Goal: Information Seeking & Learning: Learn about a topic

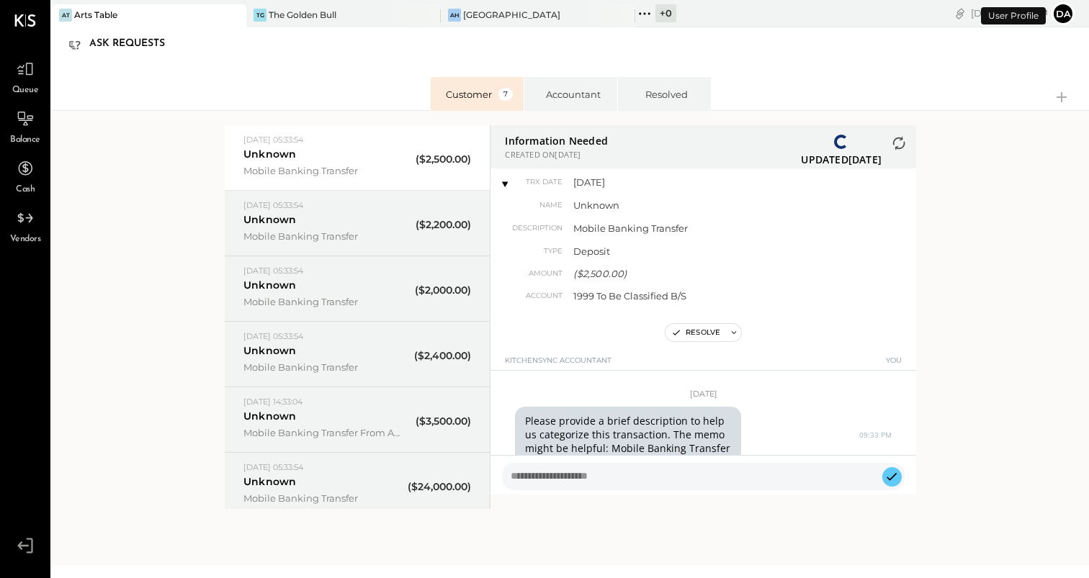
scroll to position [337, 0]
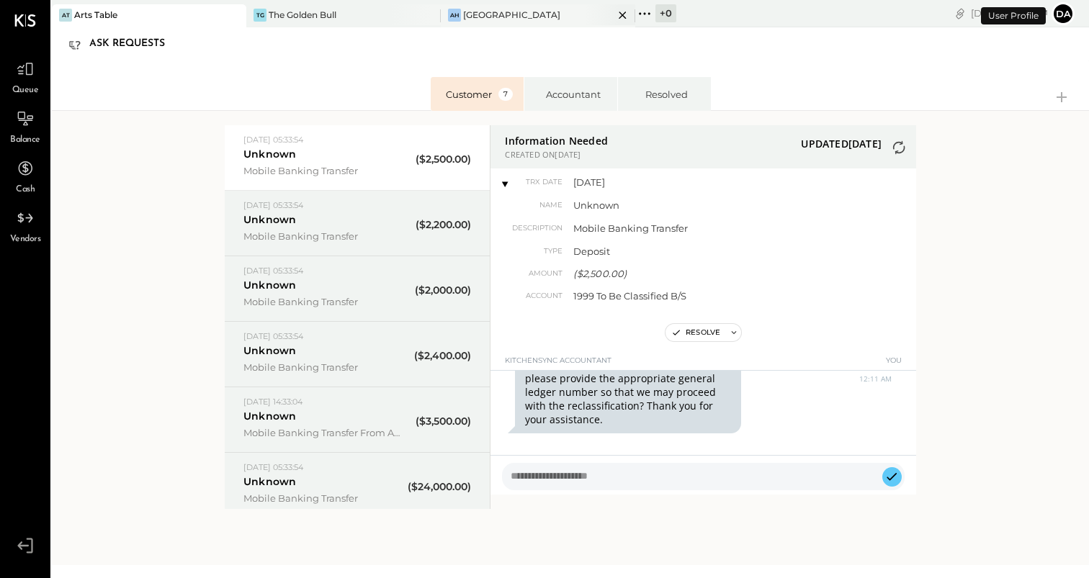
click at [481, 14] on div "[GEOGRAPHIC_DATA]" at bounding box center [511, 15] width 97 height 12
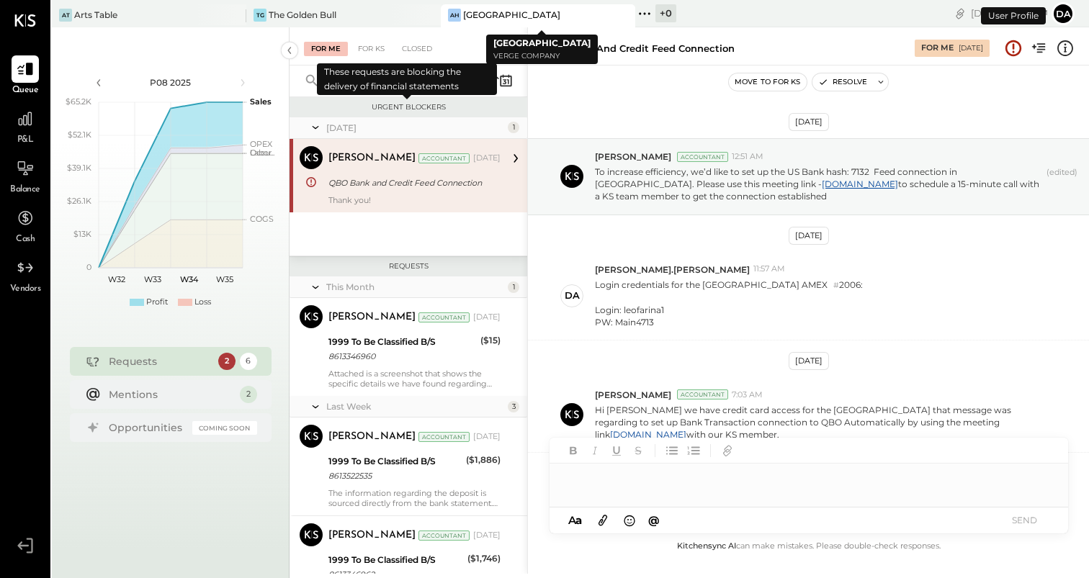
scroll to position [198, 0]
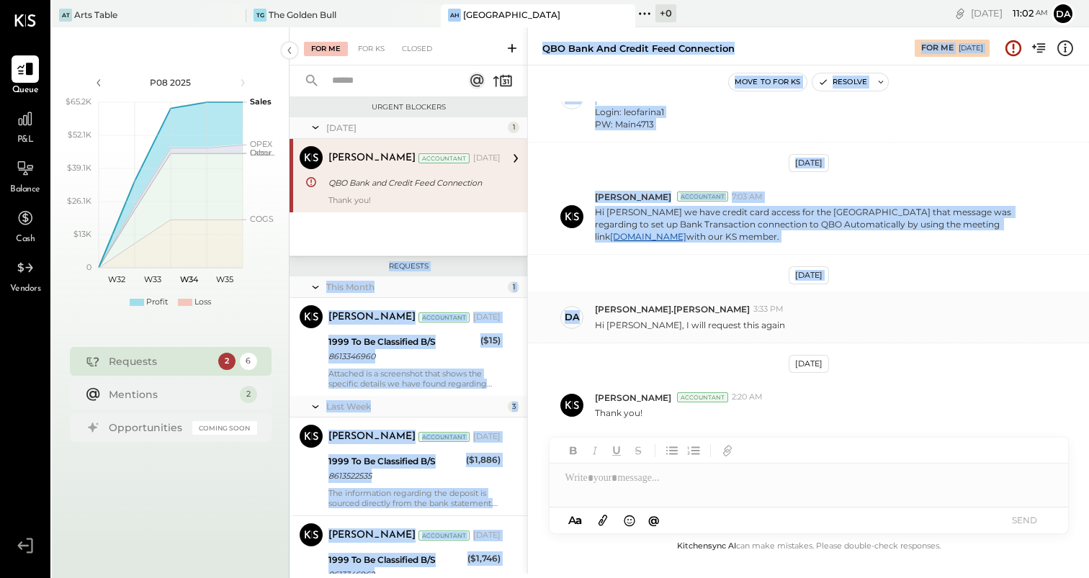
drag, startPoint x: 524, startPoint y: 209, endPoint x: 530, endPoint y: 328, distance: 119.7
click at [530, 328] on div "For Me For KS Closed Urgent Blockers [DATE] 1 [PERSON_NAME] Accountant [PERSON_…" at bounding box center [689, 300] width 799 height 547
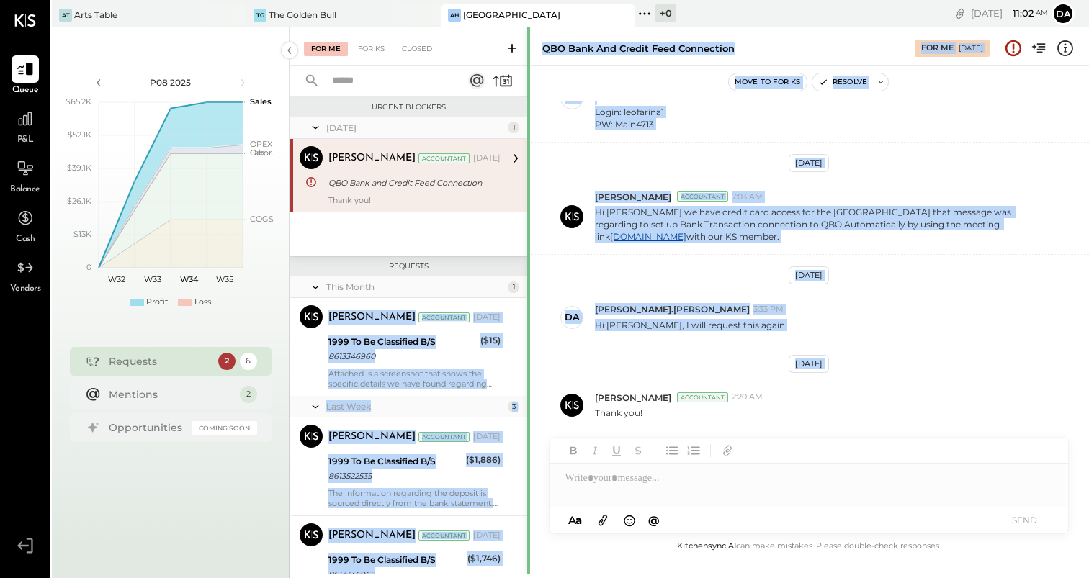
drag, startPoint x: 523, startPoint y: 289, endPoint x: 528, endPoint y: 445, distance: 156.4
click at [528, 445] on div "For Me For KS Closed Urgent Blockers [DATE] 1 [PERSON_NAME] Accountant [PERSON_…" at bounding box center [689, 300] width 799 height 547
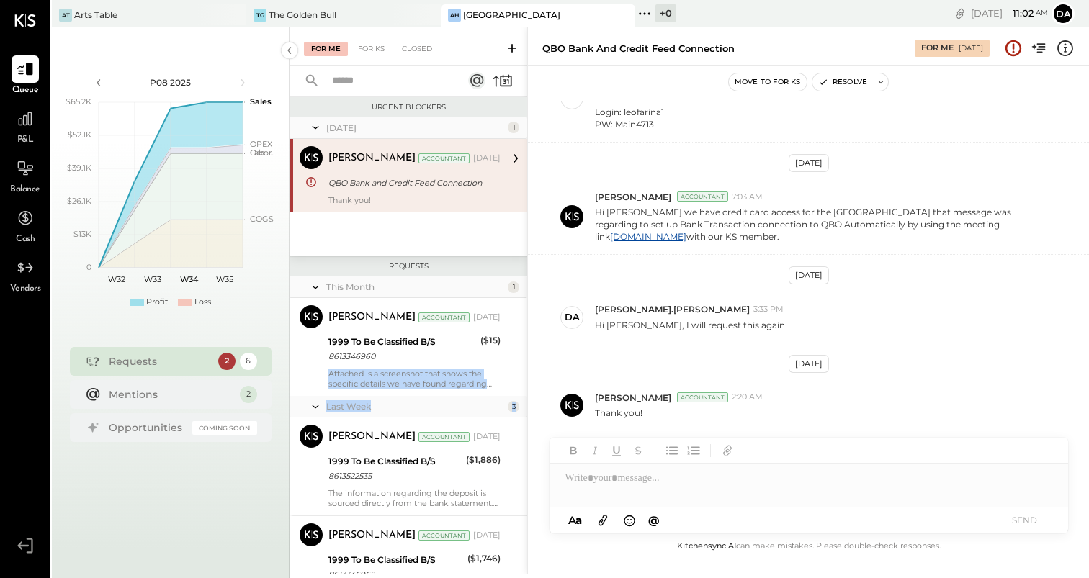
drag, startPoint x: 523, startPoint y: 357, endPoint x: 523, endPoint y: 406, distance: 49.0
click at [523, 406] on div "This Month 1 [PERSON_NAME] Accountant [PERSON_NAME] Accountant [DATE] 1999 To B…" at bounding box center [409, 587] width 238 height 621
click at [434, 246] on div "[DATE] 1 [PERSON_NAME] Accountant [PERSON_NAME] Accountant [DATE] QBO Bank and …" at bounding box center [409, 186] width 238 height 138
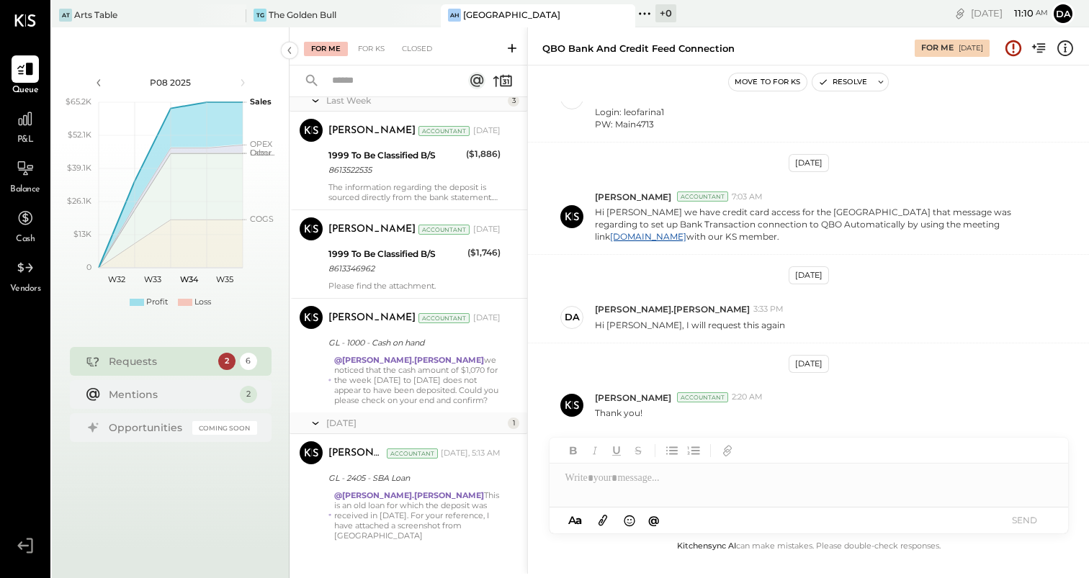
scroll to position [307, 0]
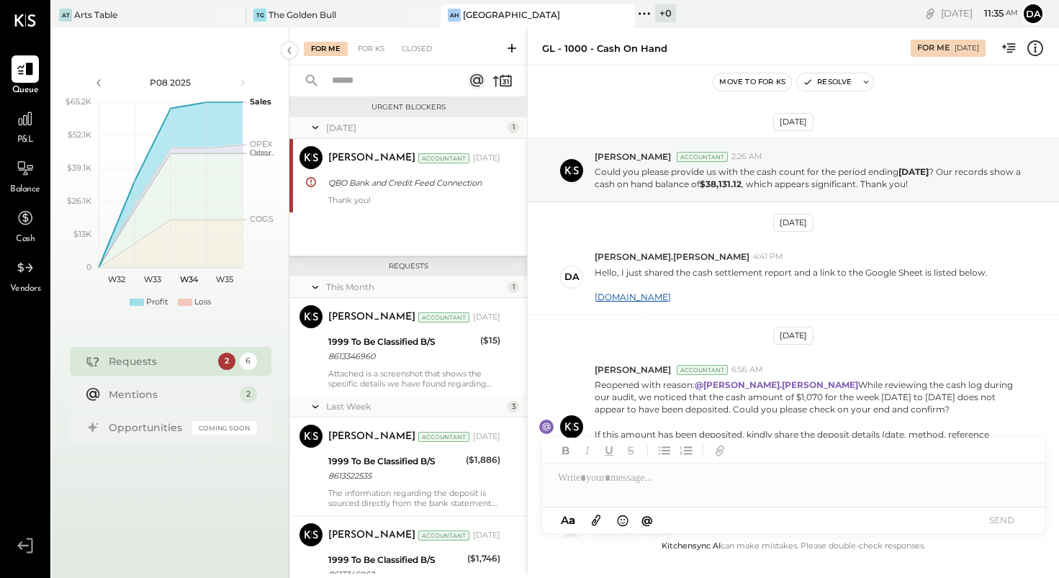
scroll to position [333, 0]
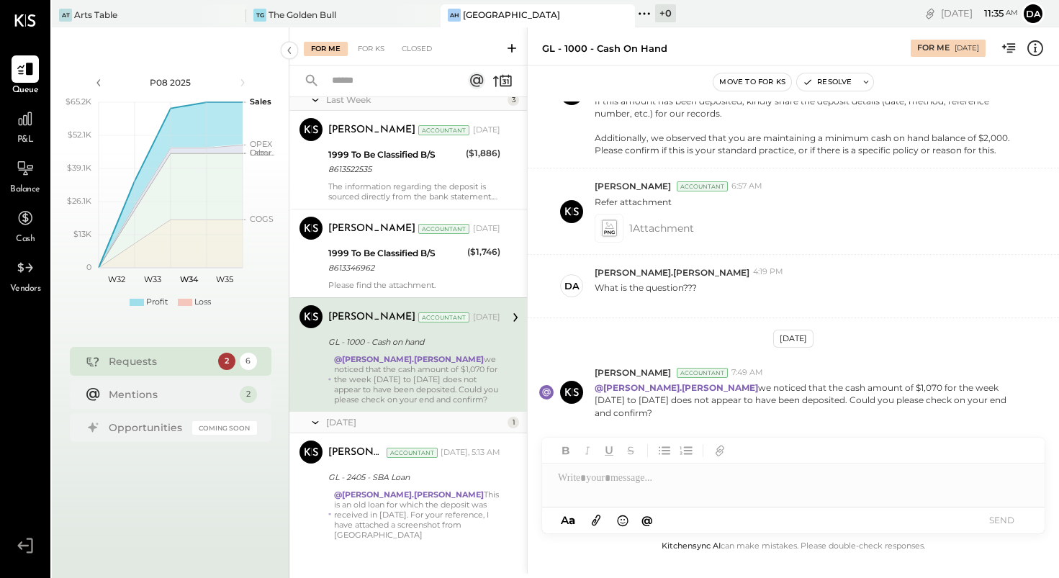
click at [591, 522] on icon at bounding box center [596, 520] width 16 height 17
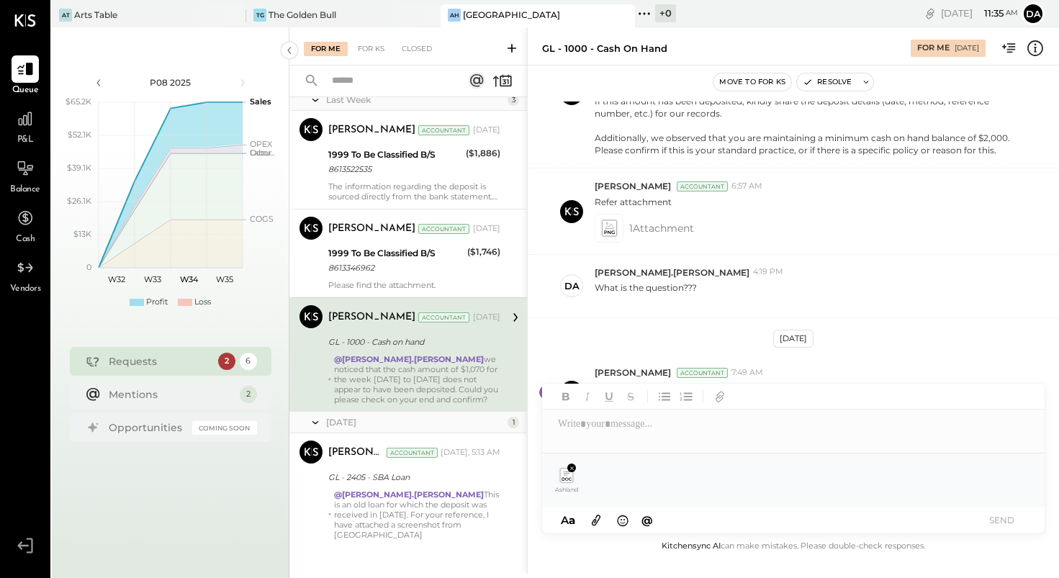
click at [575, 423] on div at bounding box center [793, 424] width 503 height 29
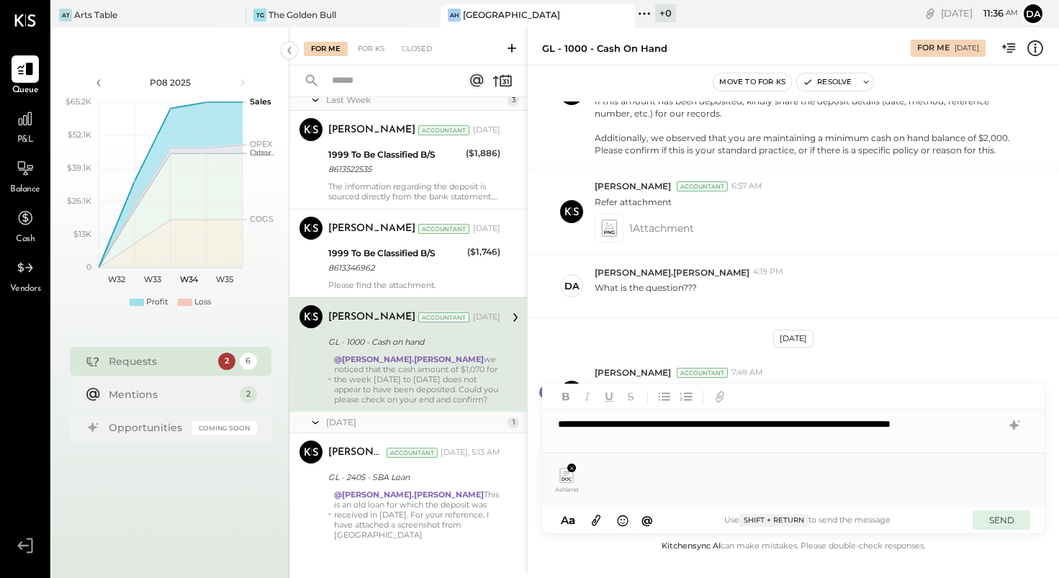
click at [1002, 523] on button "SEND" at bounding box center [1002, 520] width 58 height 19
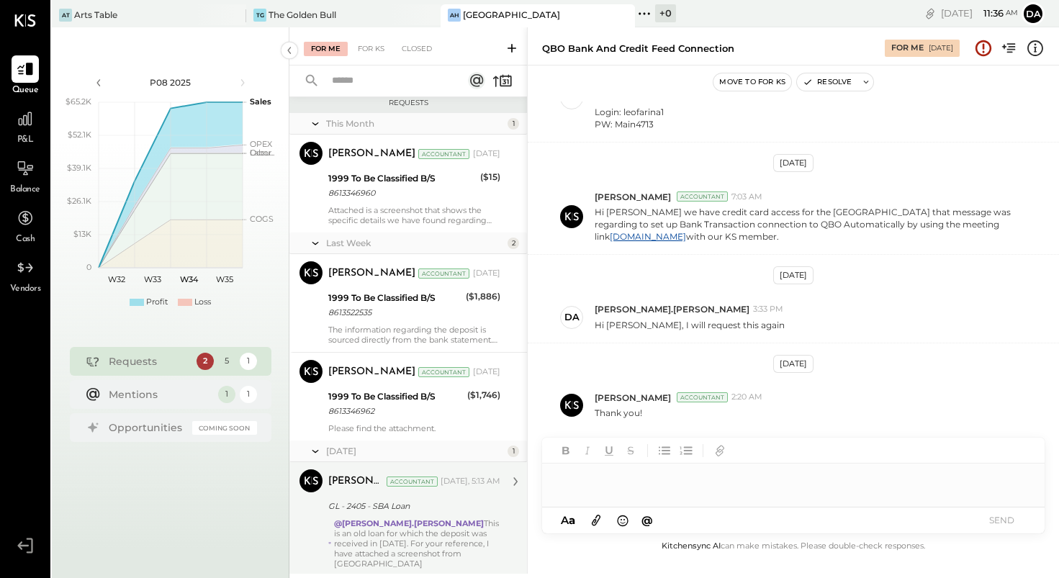
scroll to position [178, 0]
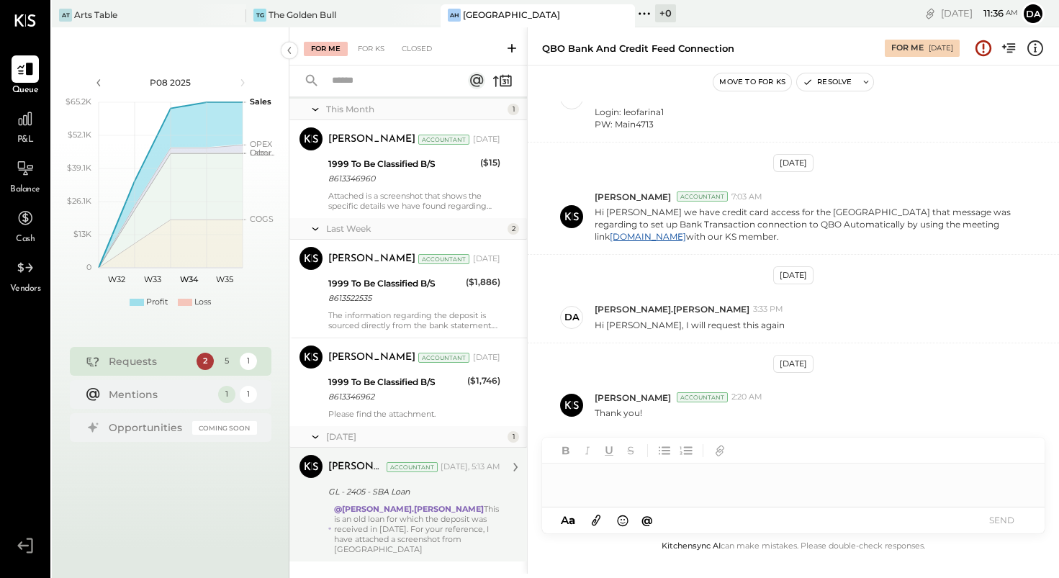
click at [389, 522] on div "@david.stevenson This is an old loan for which the deposit was received in 2020…" at bounding box center [417, 529] width 166 height 50
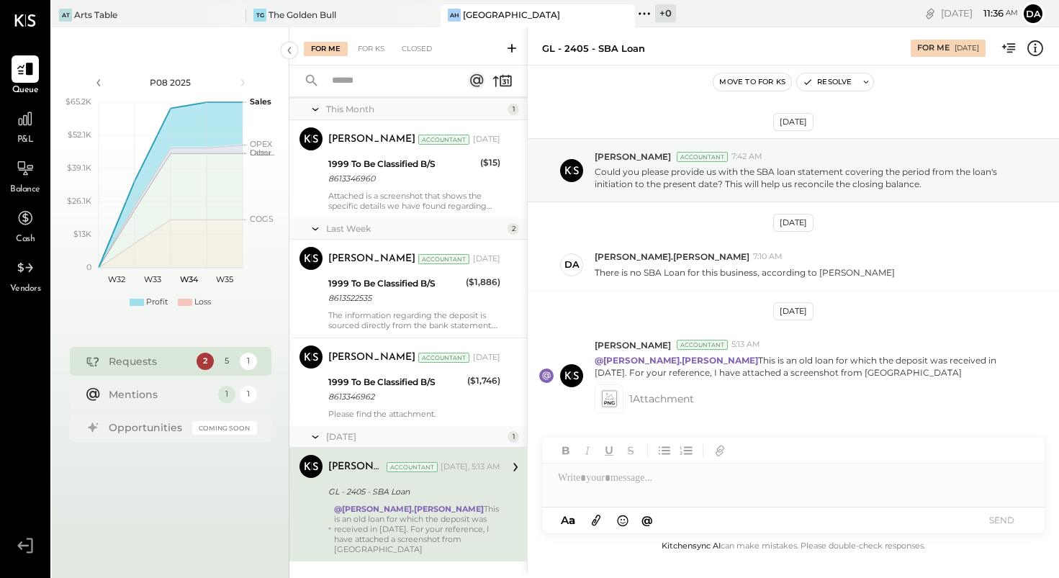
click at [617, 485] on div at bounding box center [793, 485] width 503 height 43
click at [560, 480] on div "**********" at bounding box center [793, 478] width 503 height 29
type input "*****"
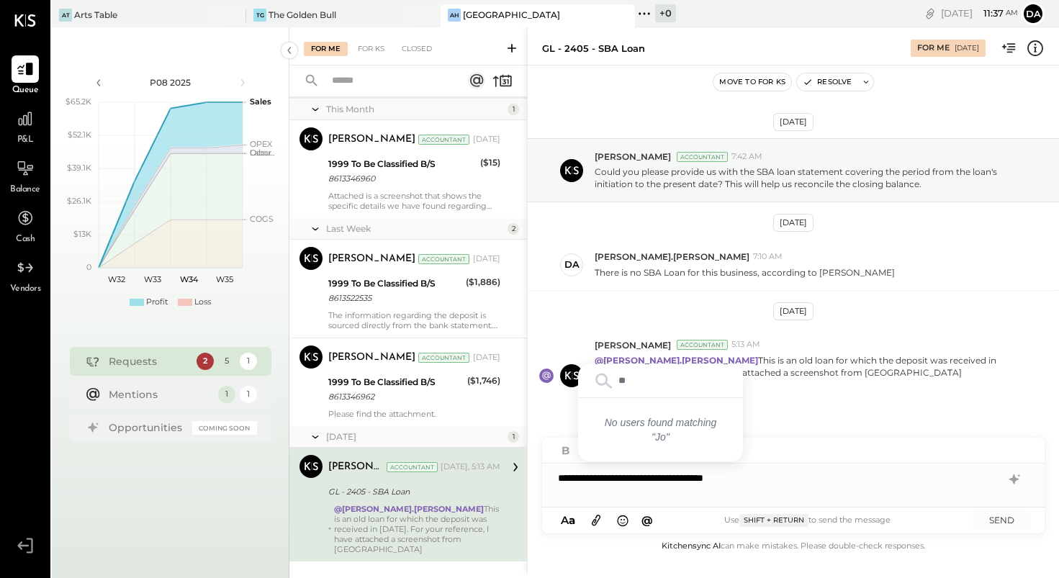
type input "*"
click at [628, 477] on div "**********" at bounding box center [793, 478] width 503 height 29
type input "*"
click at [759, 481] on div "**********" at bounding box center [793, 478] width 503 height 29
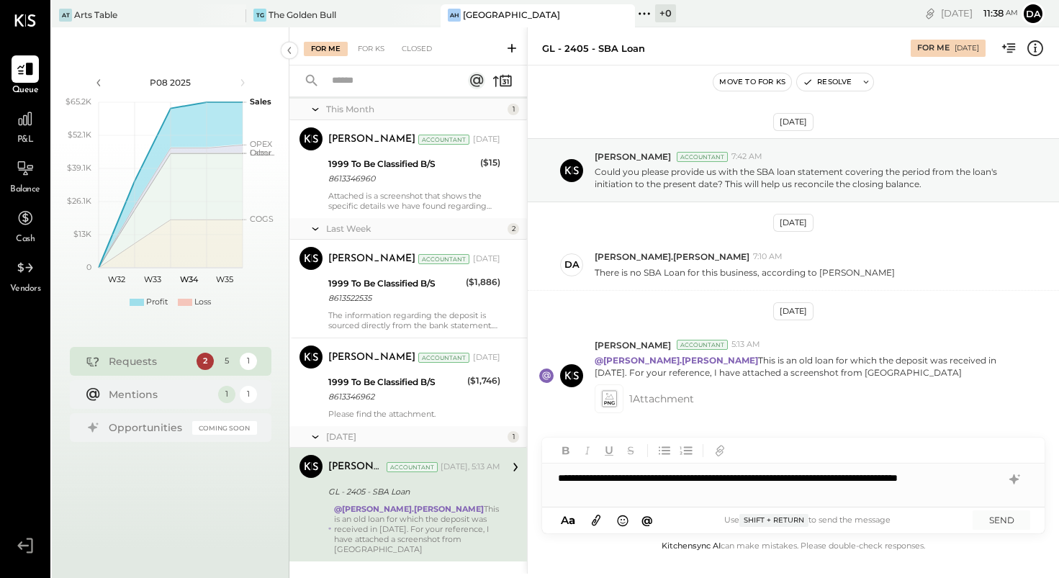
click at [656, 477] on div "**********" at bounding box center [793, 485] width 503 height 43
click at [727, 480] on div "**********" at bounding box center [793, 485] width 503 height 43
click at [743, 481] on div "**********" at bounding box center [793, 485] width 503 height 43
click at [1000, 524] on button "SEND" at bounding box center [1002, 520] width 58 height 19
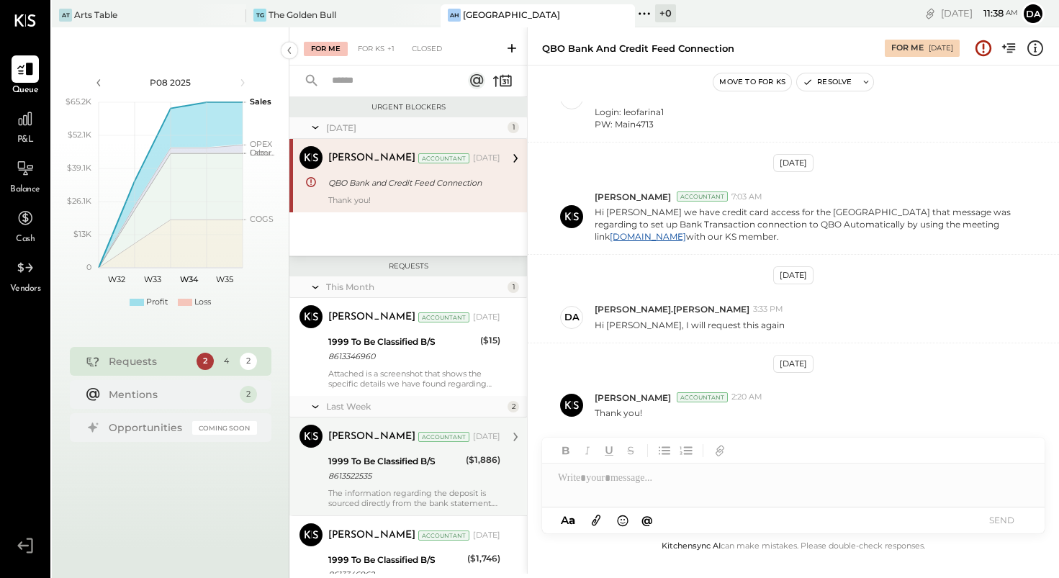
click at [418, 455] on div "1999 To Be Classified B/S" at bounding box center [394, 461] width 133 height 14
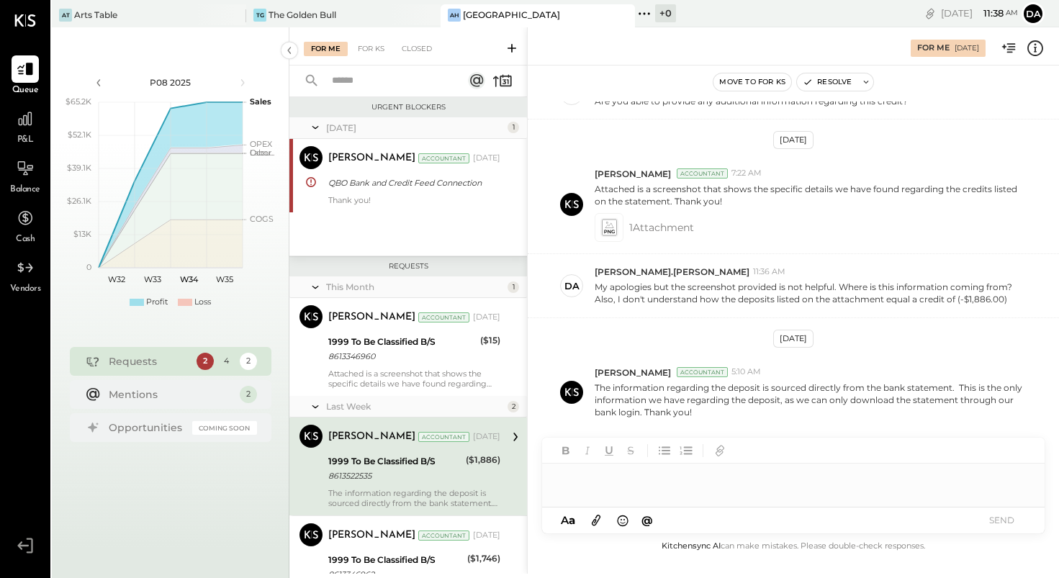
click at [601, 481] on div at bounding box center [793, 485] width 503 height 43
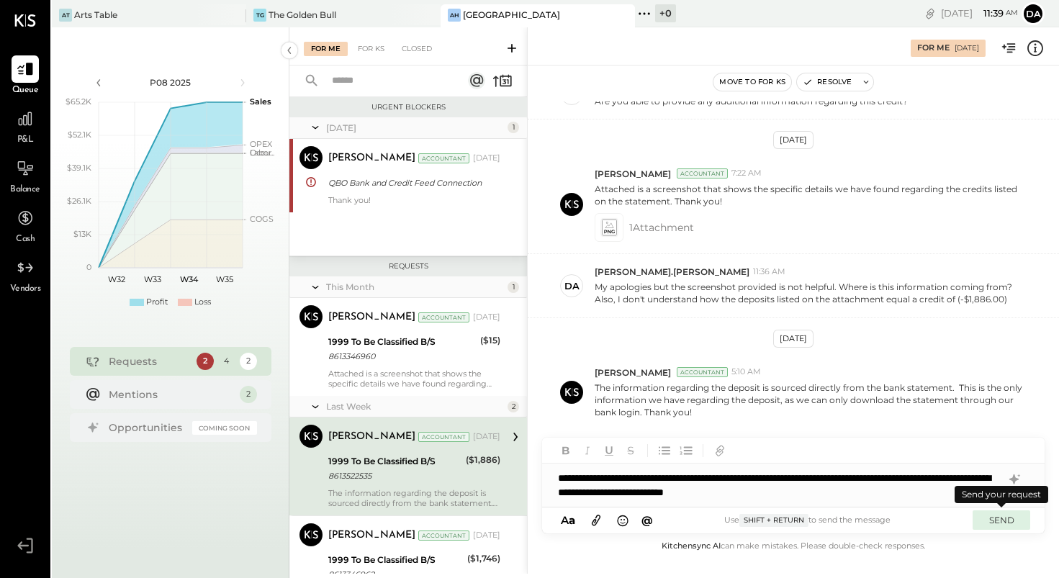
click at [1002, 521] on button "SEND" at bounding box center [1002, 520] width 58 height 19
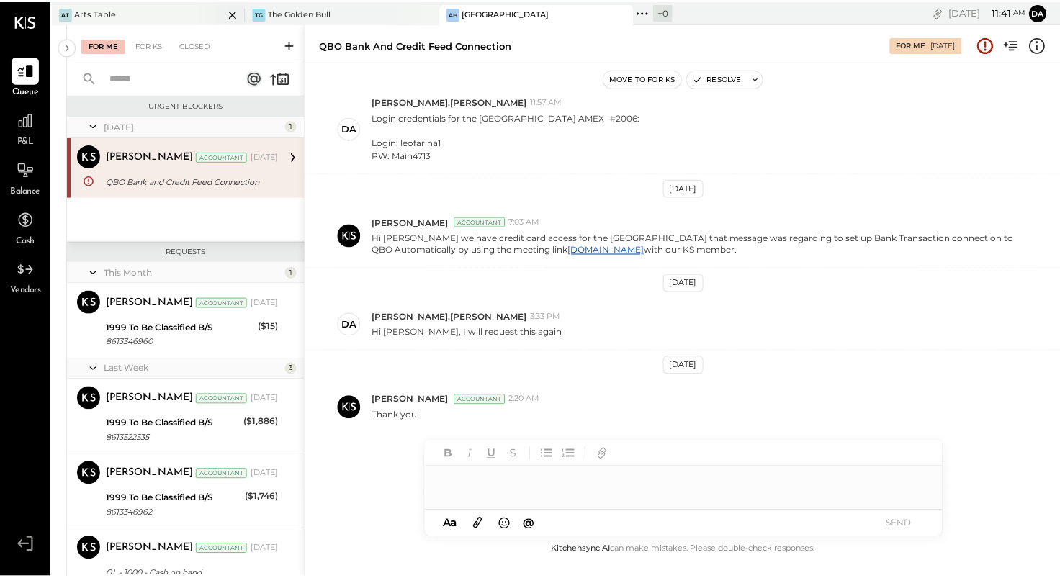
scroll to position [174, 0]
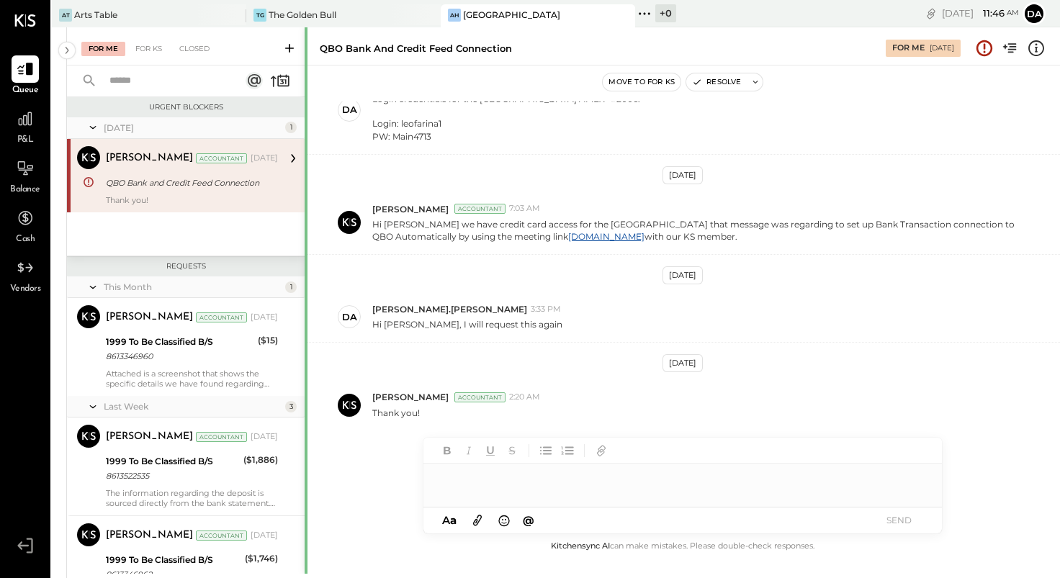
click at [305, 207] on div at bounding box center [306, 573] width 3 height 1093
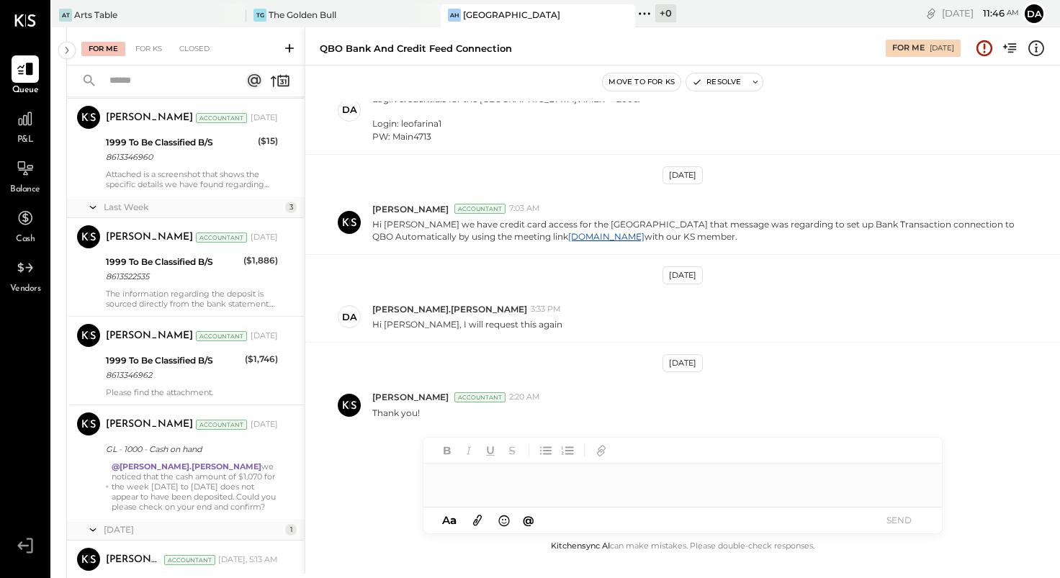
scroll to position [200, 0]
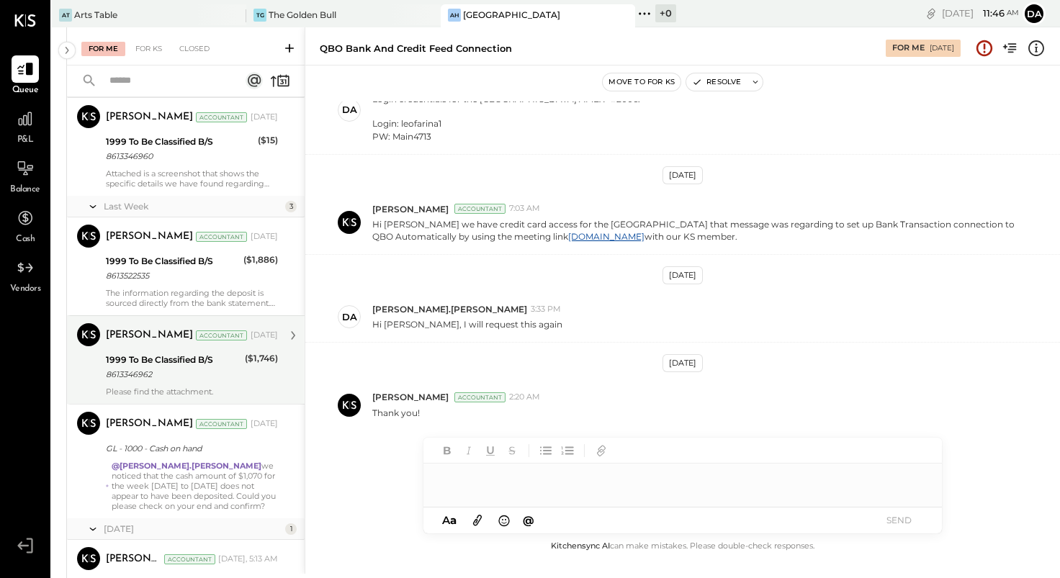
click at [121, 336] on div "[PERSON_NAME]" at bounding box center [149, 335] width 87 height 14
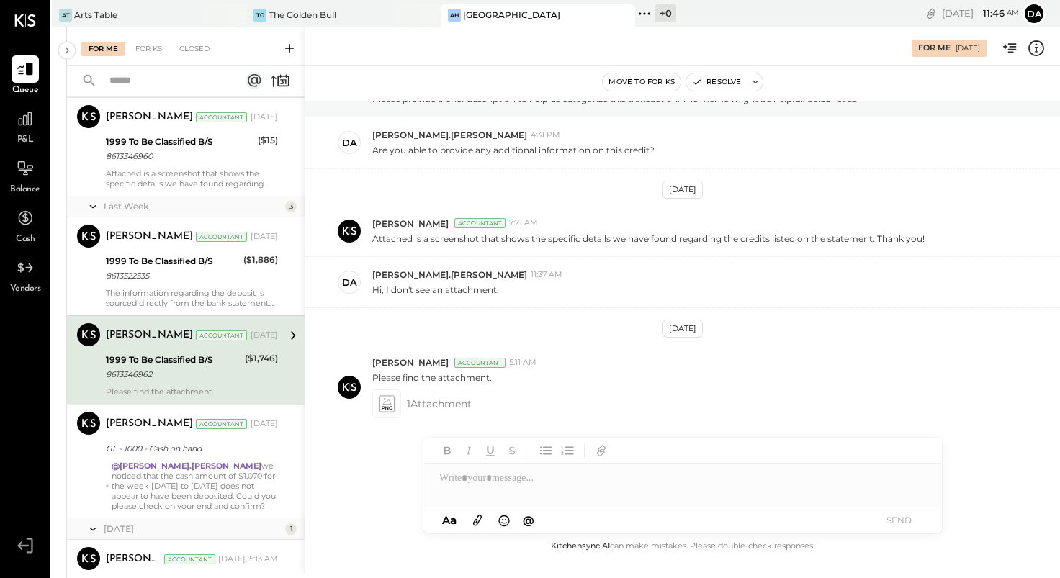
scroll to position [73, 0]
click at [471, 483] on div at bounding box center [682, 478] width 519 height 29
click at [459, 476] on div at bounding box center [682, 478] width 519 height 29
click at [423, 403] on span "1 Attachment" at bounding box center [439, 404] width 65 height 29
click at [390, 405] on icon at bounding box center [386, 404] width 15 height 17
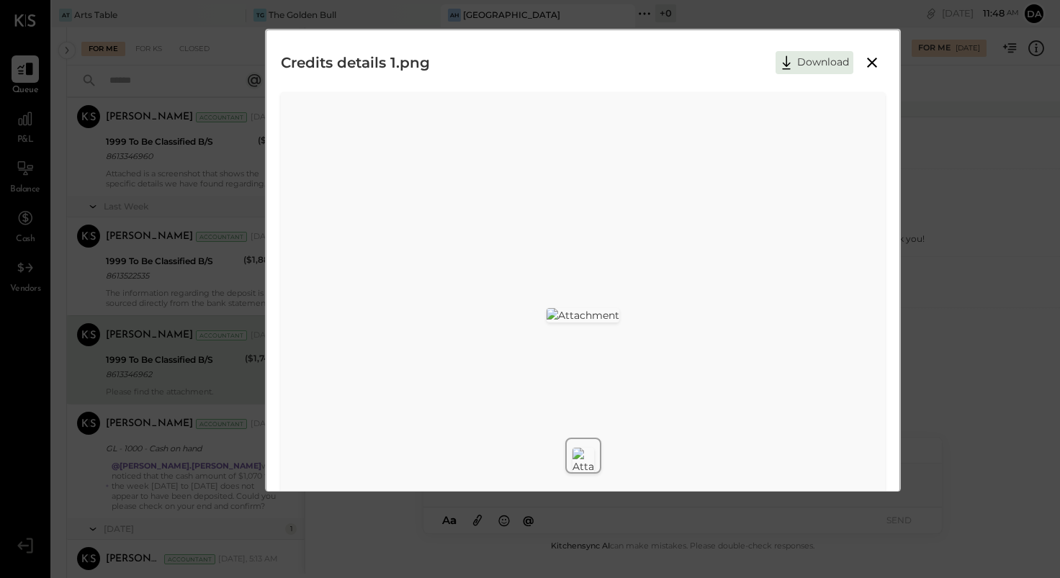
click at [871, 58] on icon at bounding box center [871, 62] width 17 height 17
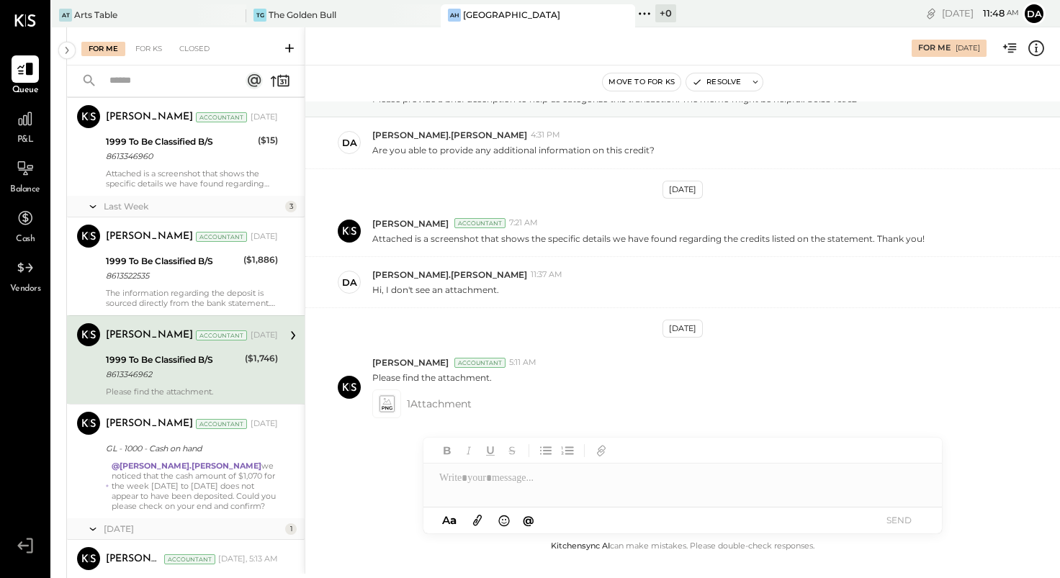
click at [469, 479] on div at bounding box center [682, 478] width 519 height 29
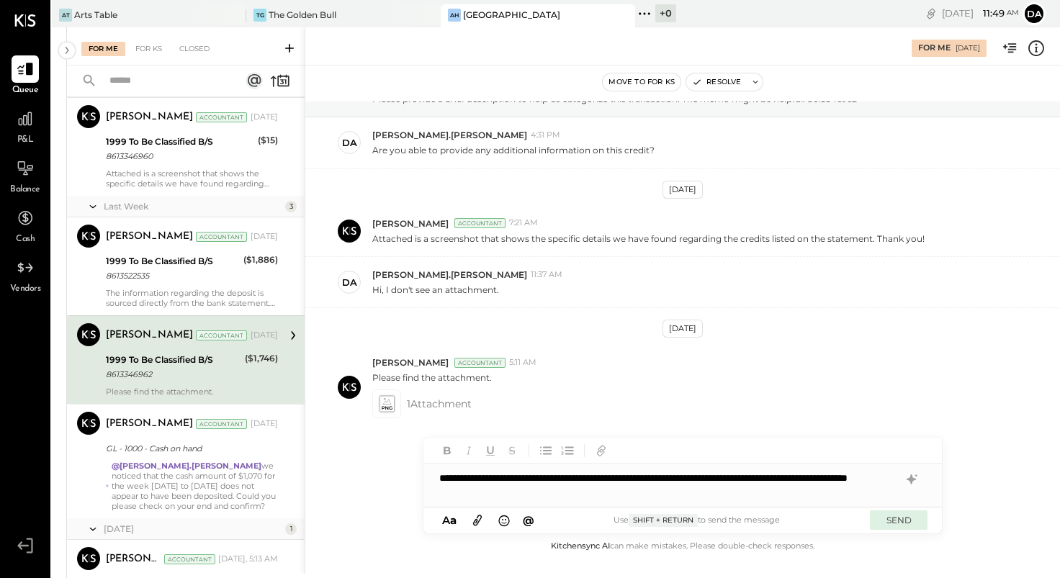
click at [900, 525] on button "SEND" at bounding box center [899, 520] width 58 height 19
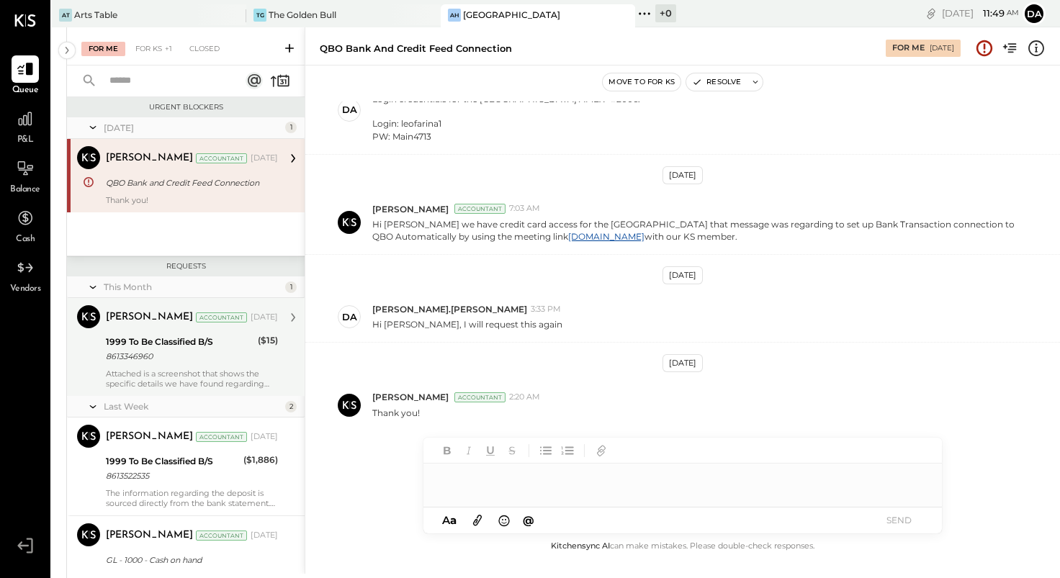
click at [153, 344] on div "1999 To Be Classified B/S" at bounding box center [180, 342] width 148 height 14
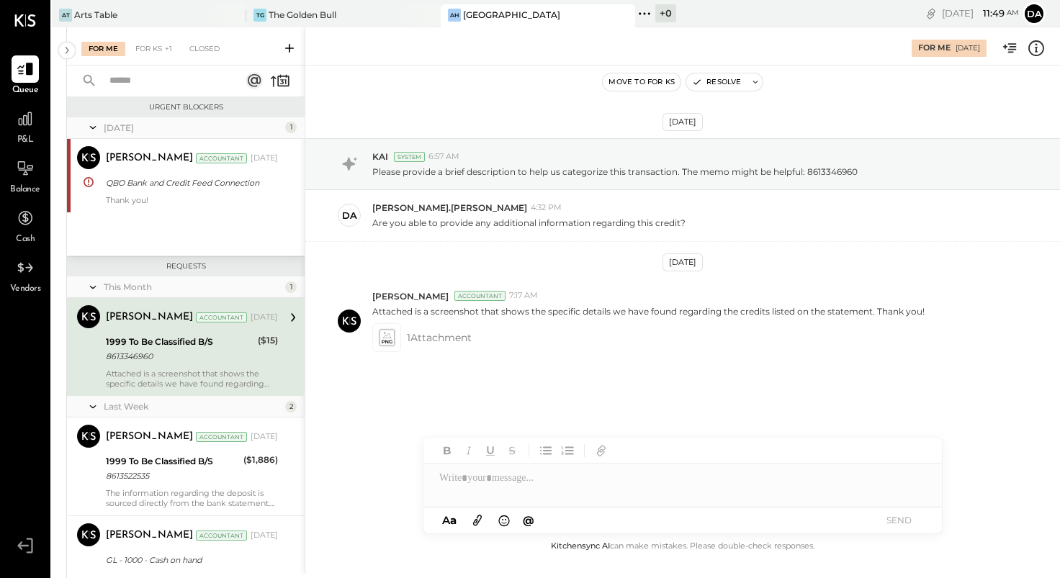
click at [484, 491] on div at bounding box center [682, 485] width 519 height 43
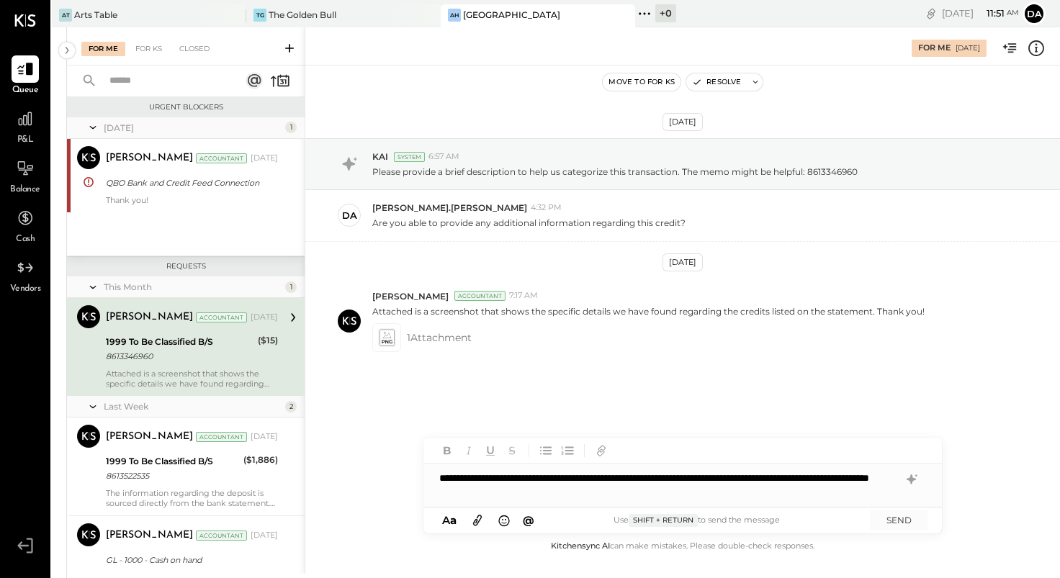
click at [467, 493] on div "**********" at bounding box center [682, 485] width 519 height 43
click at [894, 512] on button "SEND" at bounding box center [899, 520] width 58 height 19
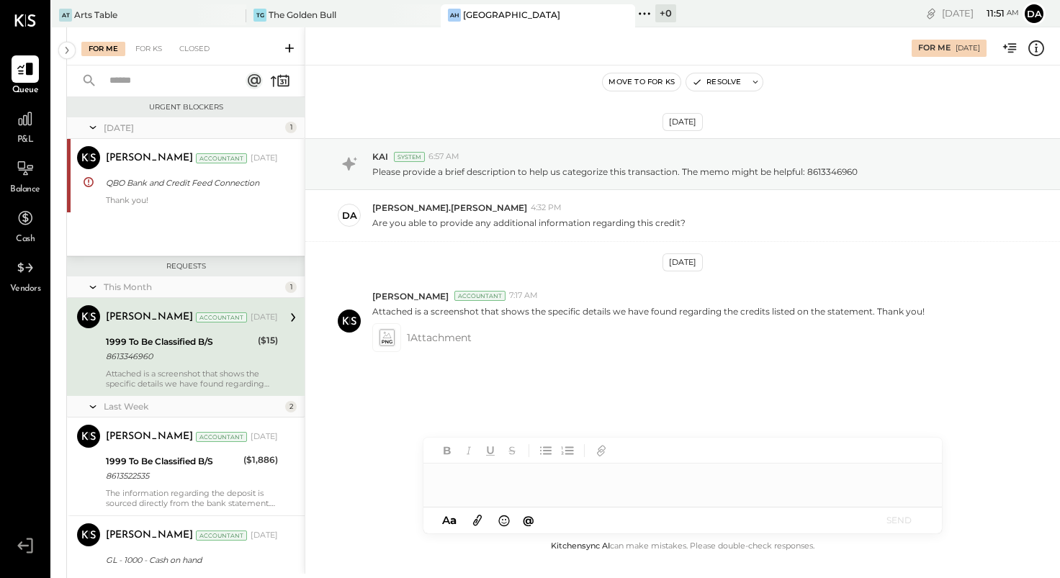
scroll to position [174, 0]
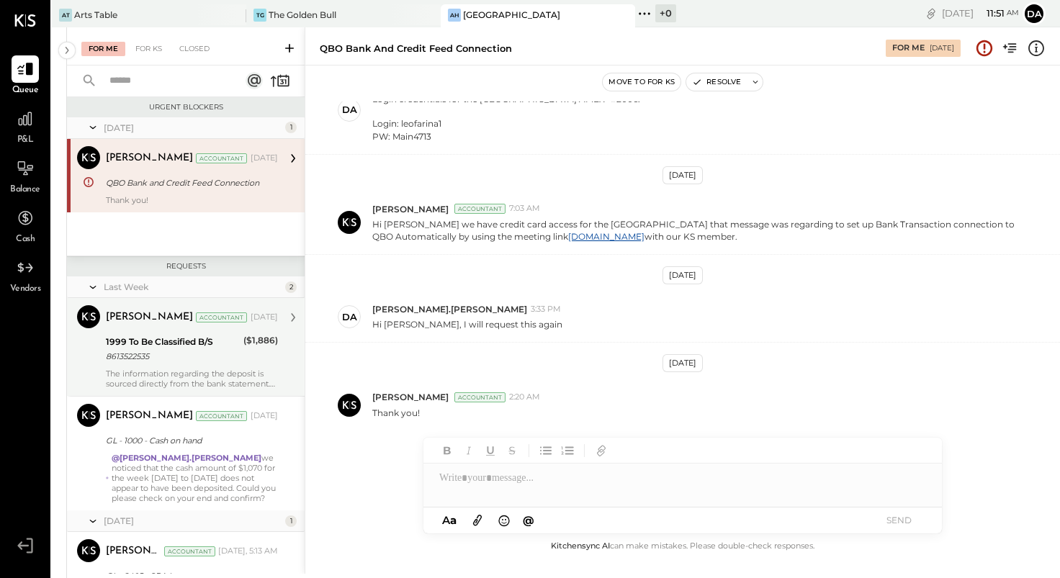
click at [152, 341] on div "1999 To Be Classified B/S" at bounding box center [172, 342] width 133 height 14
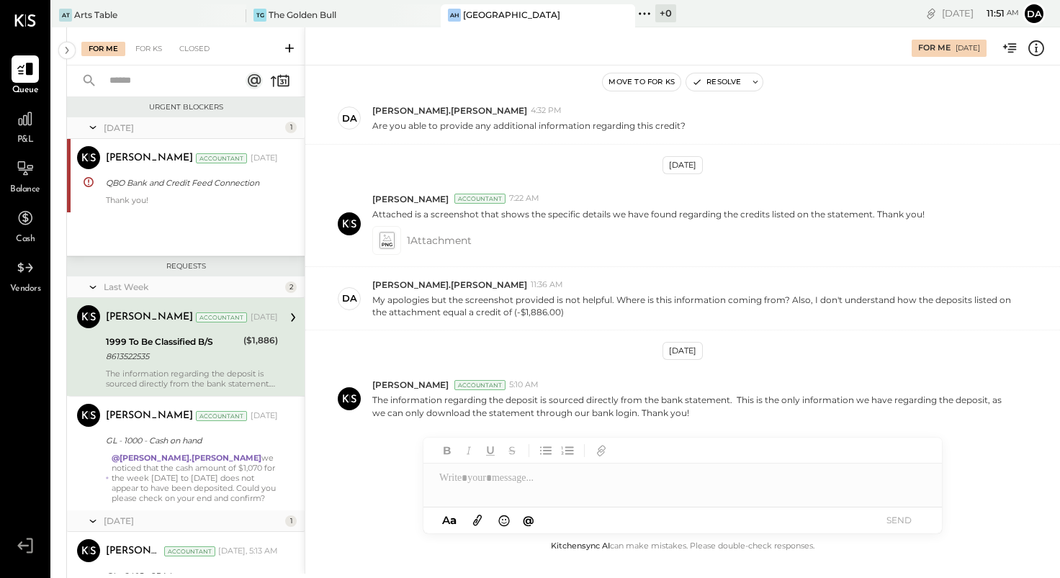
click at [467, 481] on div at bounding box center [682, 485] width 519 height 43
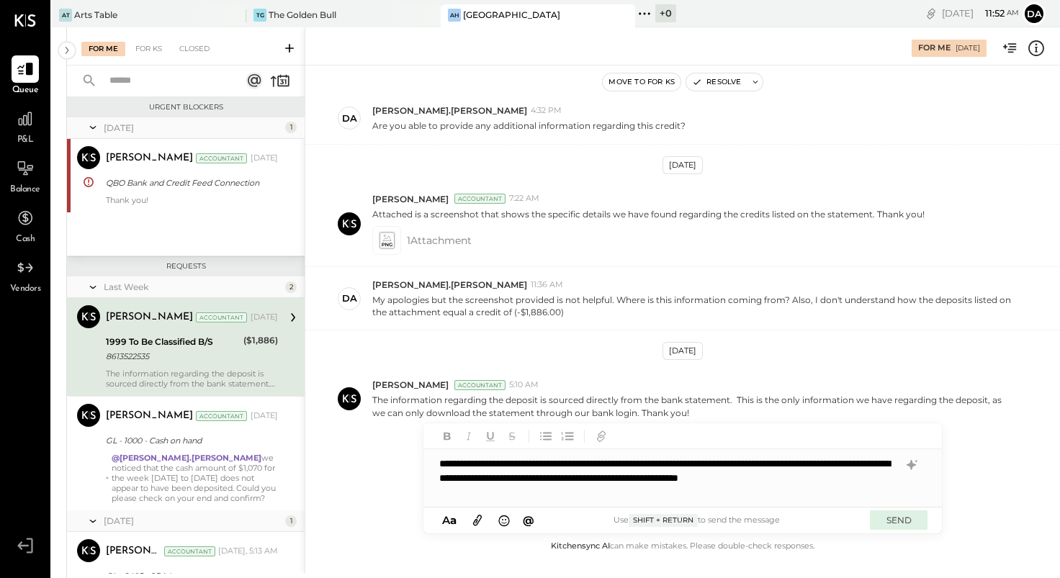
click at [907, 525] on button "SEND" at bounding box center [899, 520] width 58 height 19
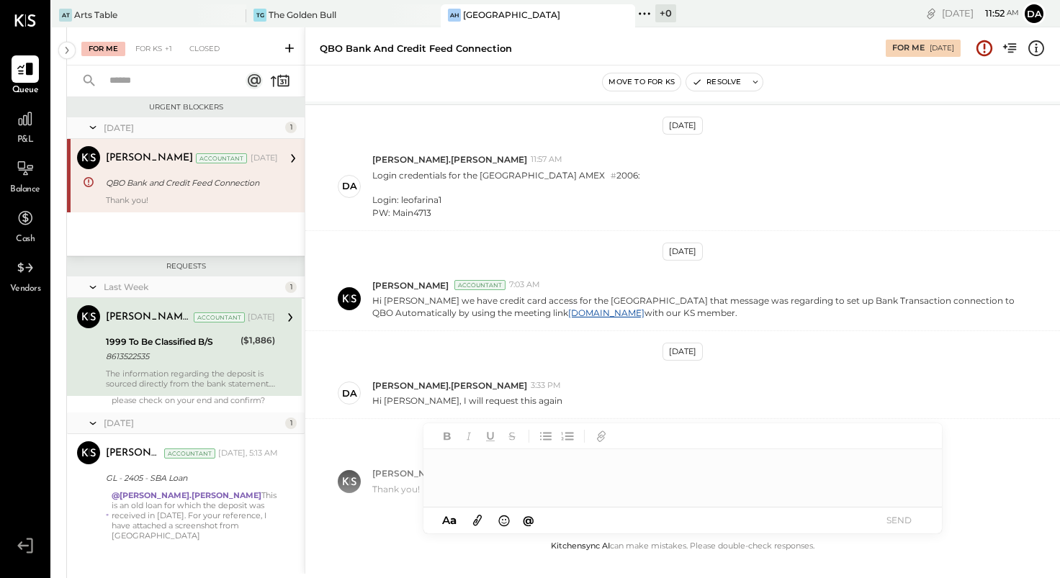
scroll to position [174, 0]
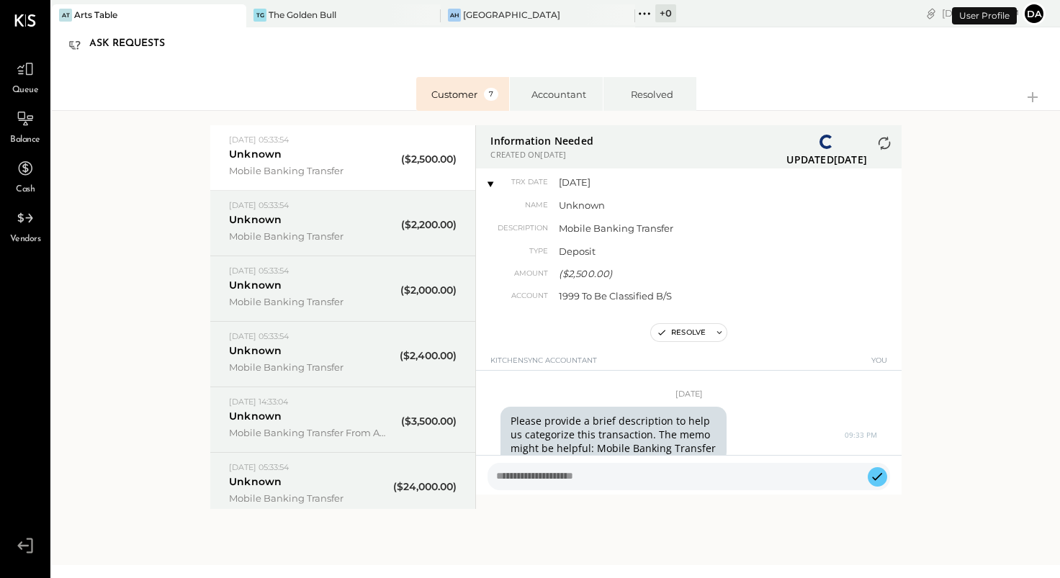
scroll to position [337, 0]
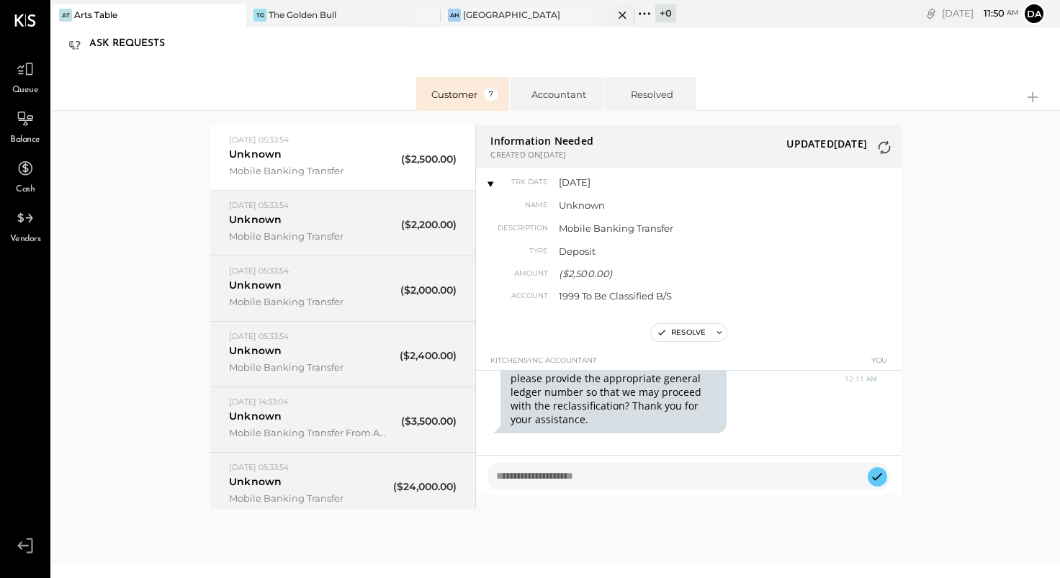
click at [463, 11] on div "[GEOGRAPHIC_DATA]" at bounding box center [511, 15] width 97 height 12
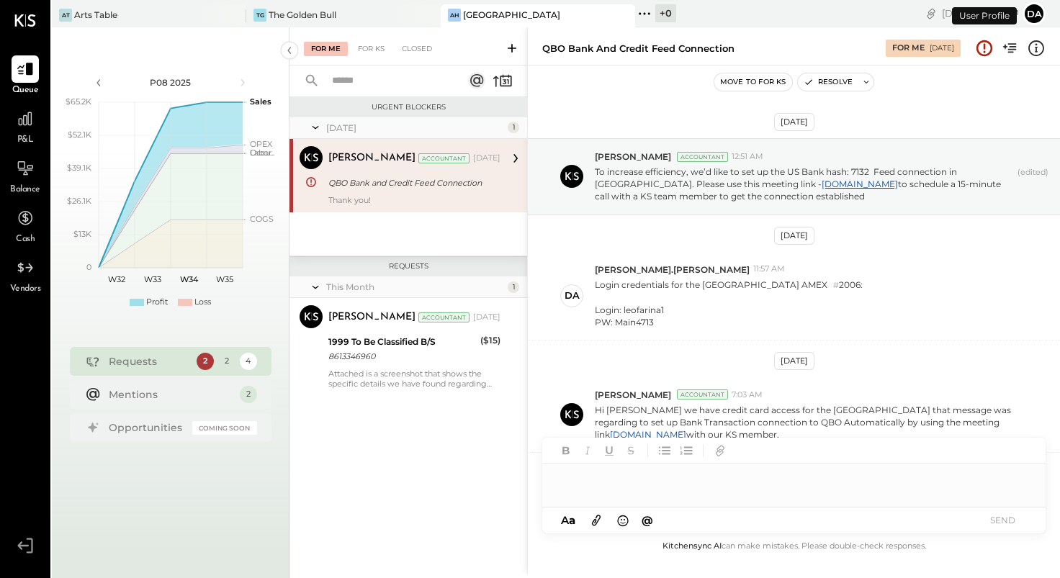
scroll to position [198, 0]
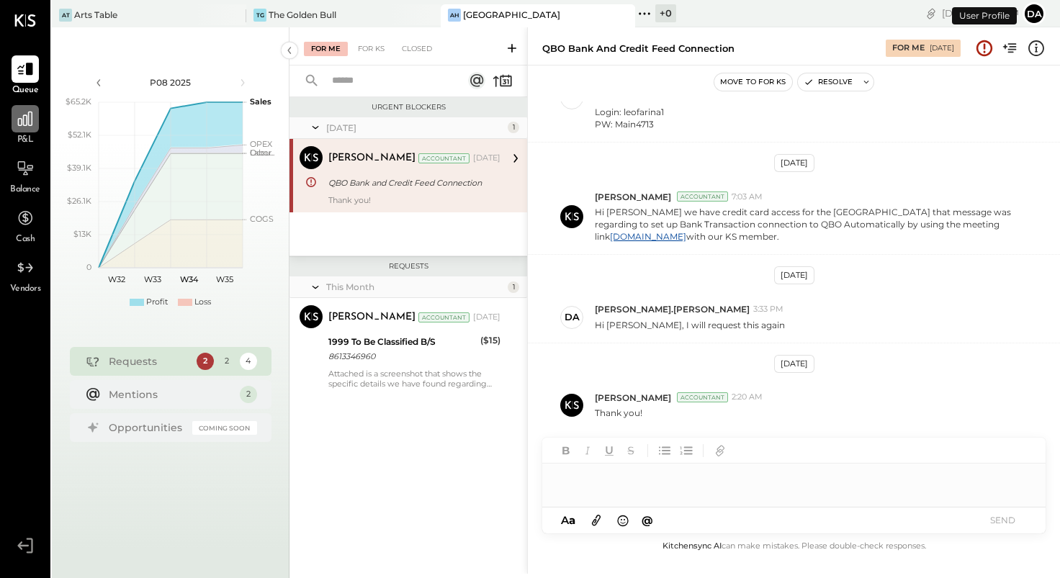
click at [24, 125] on icon at bounding box center [25, 119] width 14 height 14
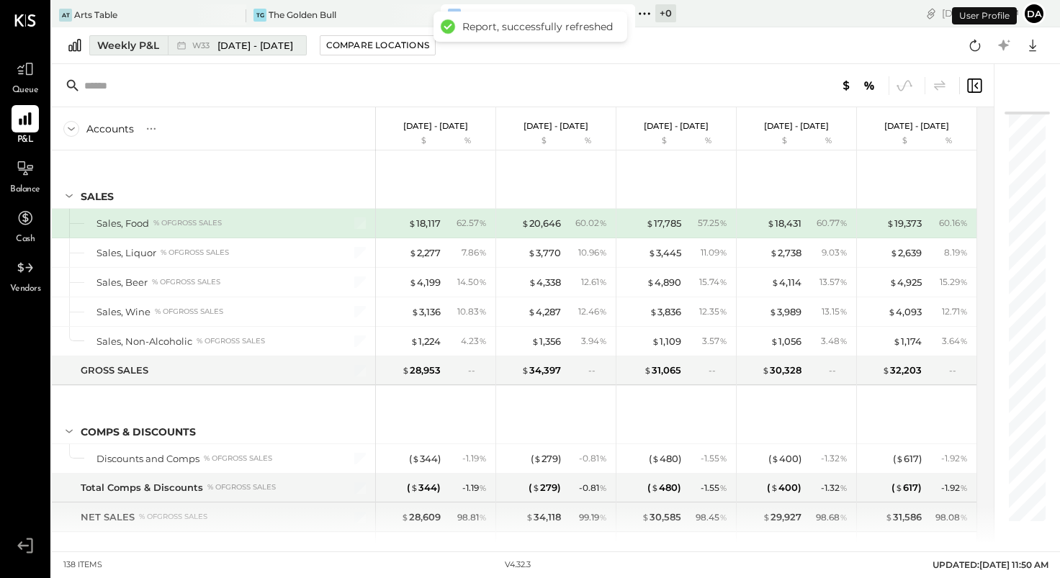
click at [103, 52] on div "Weekly P&L" at bounding box center [128, 45] width 62 height 14
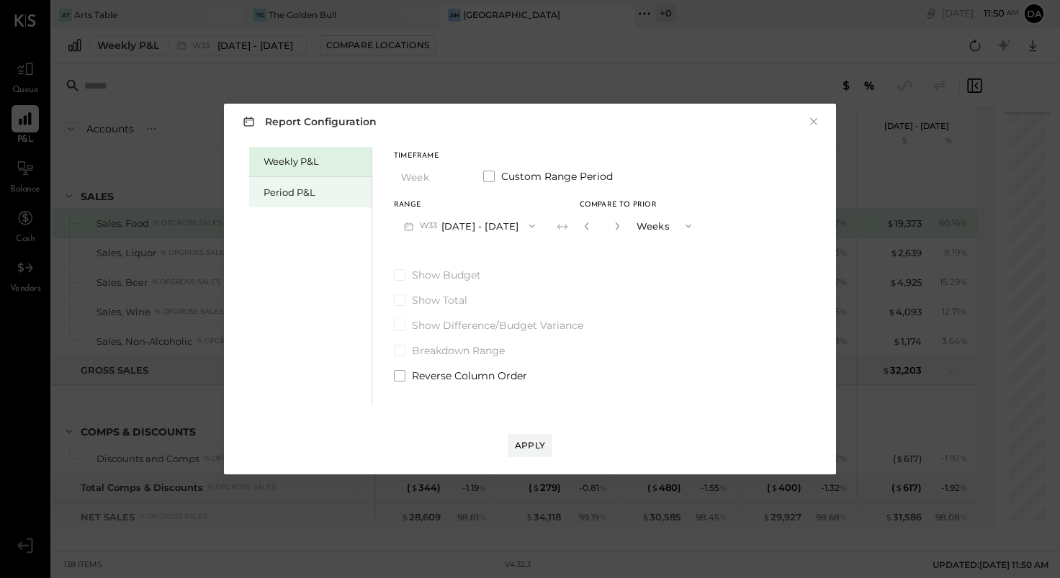
click at [295, 190] on div "Period P&L" at bounding box center [314, 193] width 101 height 14
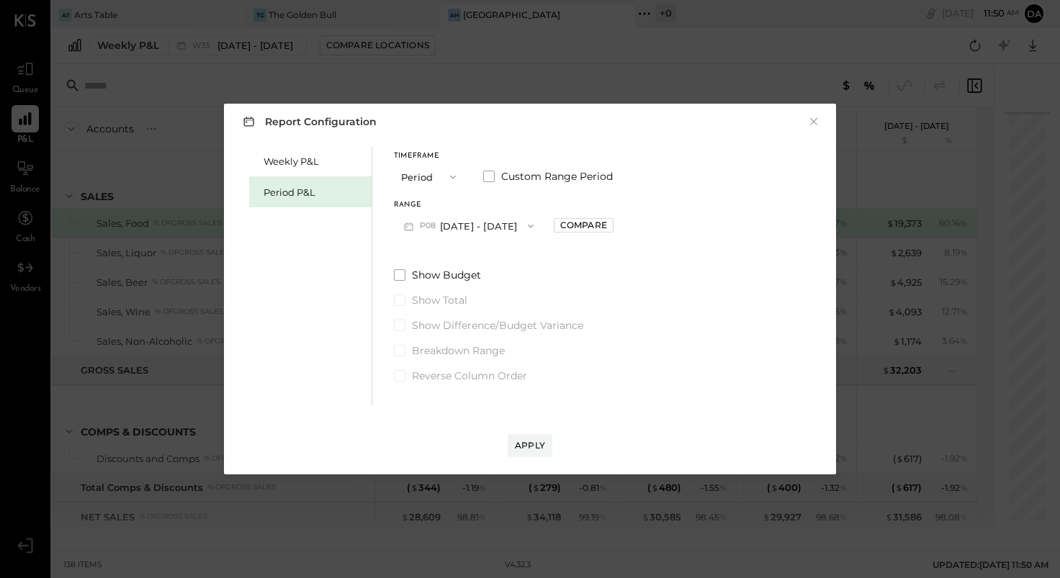
click at [427, 225] on span "P08" at bounding box center [430, 226] width 20 height 12
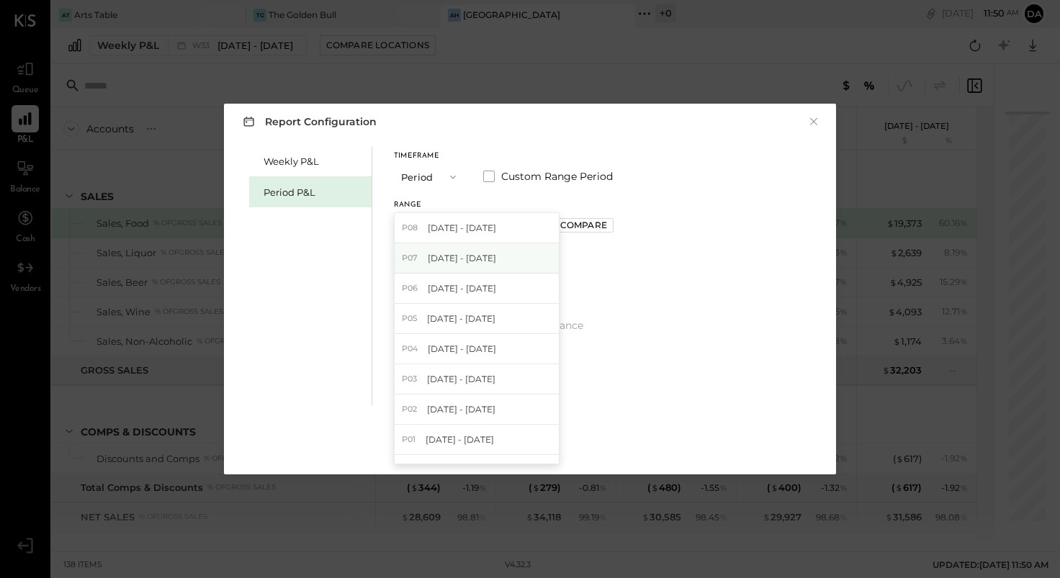
click at [408, 257] on span "P07" at bounding box center [412, 259] width 20 height 12
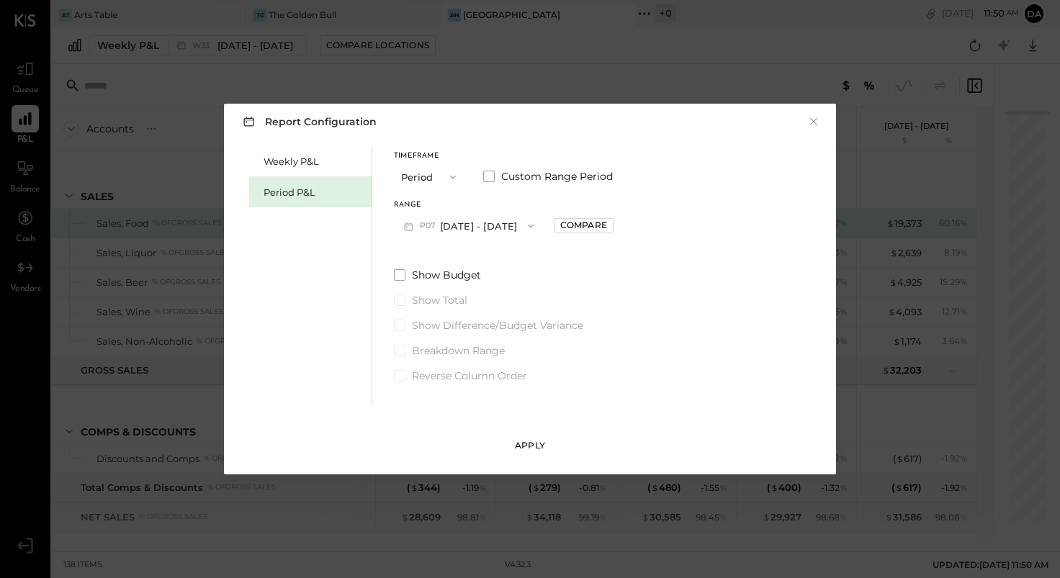
click at [527, 443] on div "Apply" at bounding box center [530, 445] width 30 height 12
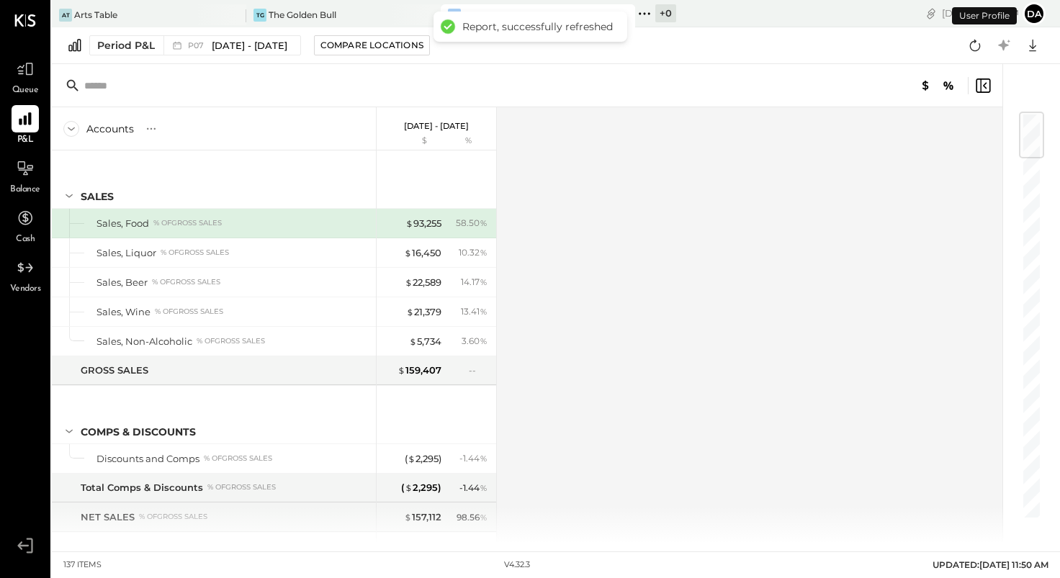
click at [553, 228] on div "Accounts S % GL Jun 30 - Aug 3, 2025 $ % SALES Sales, Food % of GROSS SALES Sal…" at bounding box center [528, 325] width 953 height 436
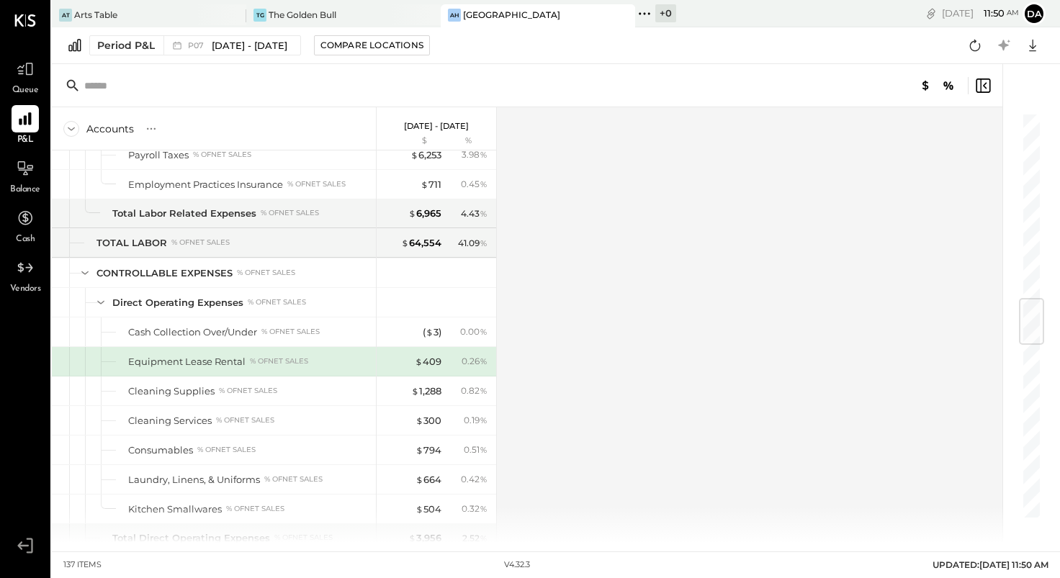
scroll to position [1602, 0]
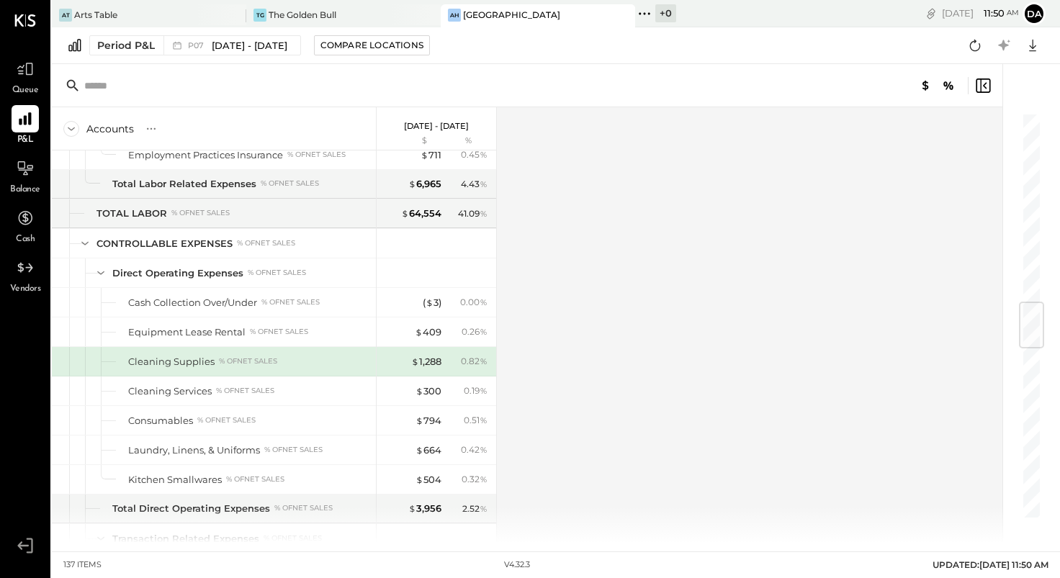
scroll to position [1631, 0]
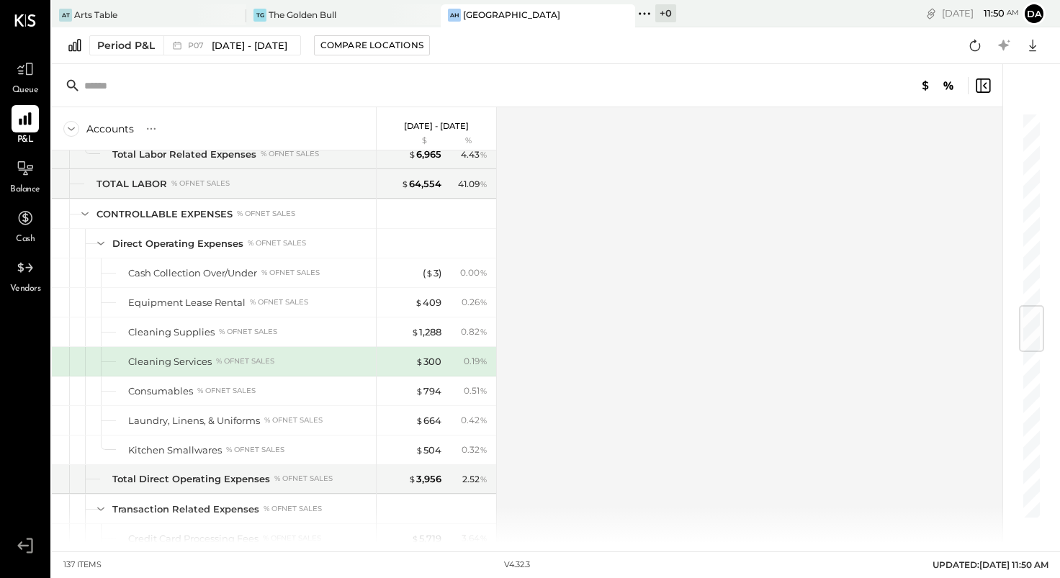
scroll to position [1661, 0]
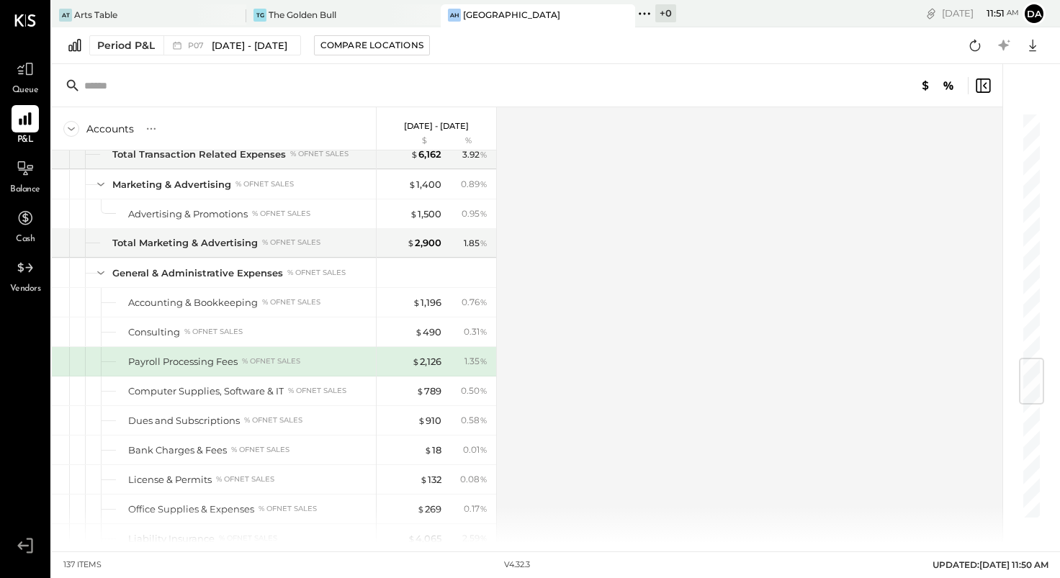
scroll to position [2045, 0]
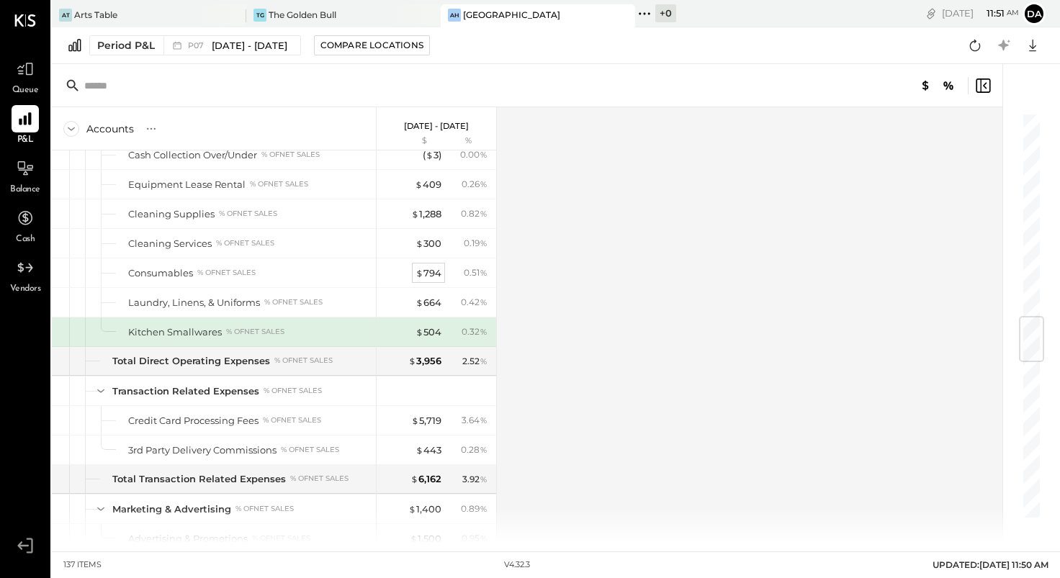
scroll to position [1720, 0]
